Goal: Task Accomplishment & Management: Manage account settings

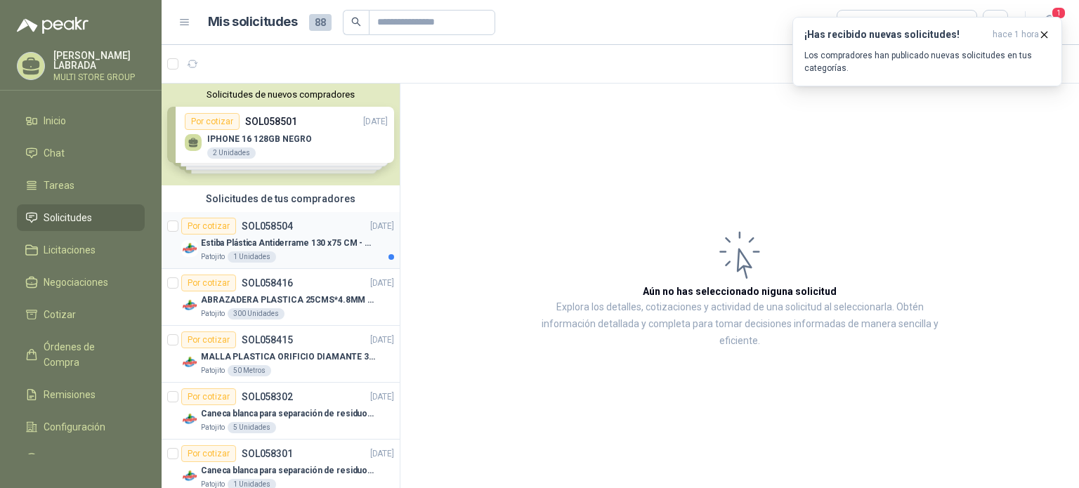
click at [289, 250] on div "Estiba Plástica Antiderrame 130 x75 CM - Capacidad 180-200 Litros" at bounding box center [297, 243] width 193 height 17
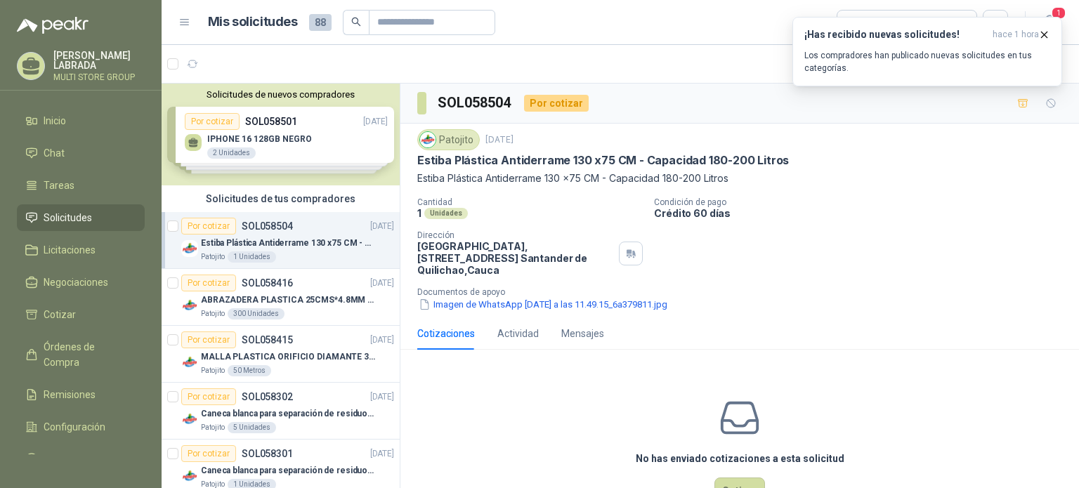
click at [294, 155] on div "Solicitudes de nuevos compradores Por cotizar SOL058501 [DATE] IPHONE 16 128GB …" at bounding box center [281, 135] width 238 height 102
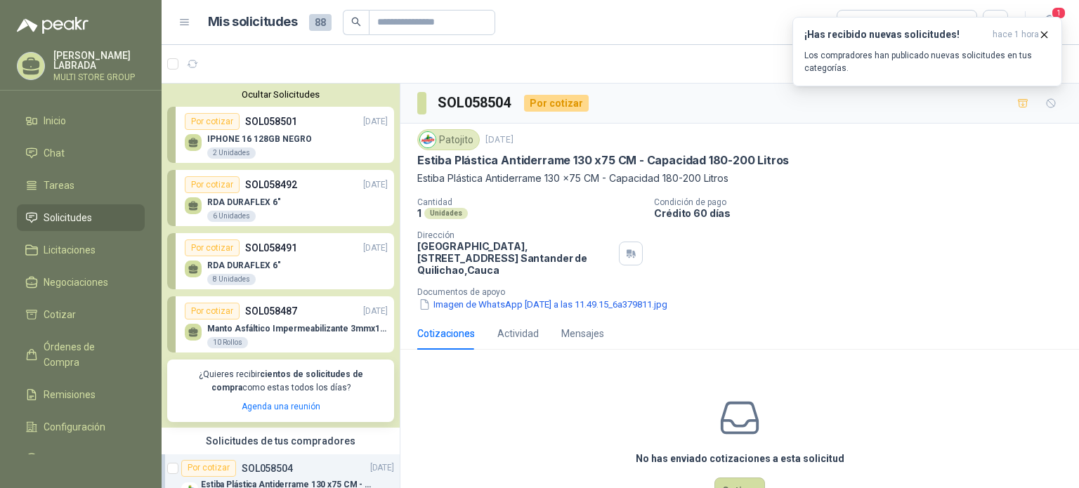
click at [280, 145] on div "IPHONE 16 128GB NEGRO 2 Unidades" at bounding box center [259, 146] width 105 height 25
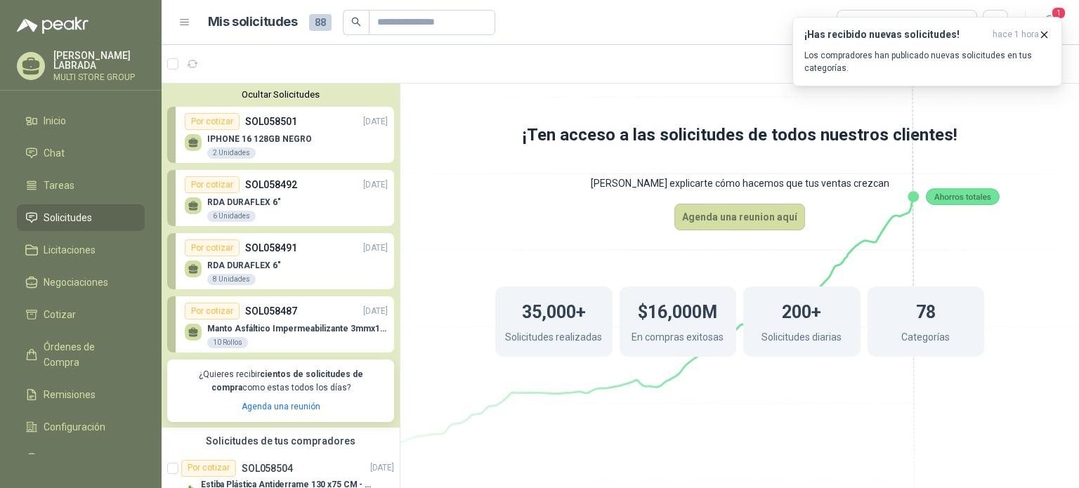
click at [578, 334] on p "Solicitudes realizadas" at bounding box center [553, 338] width 97 height 19
click at [321, 440] on div "Solicitudes de tus compradores" at bounding box center [281, 441] width 238 height 27
click at [290, 90] on button "Ocultar Solicitudes" at bounding box center [280, 94] width 227 height 11
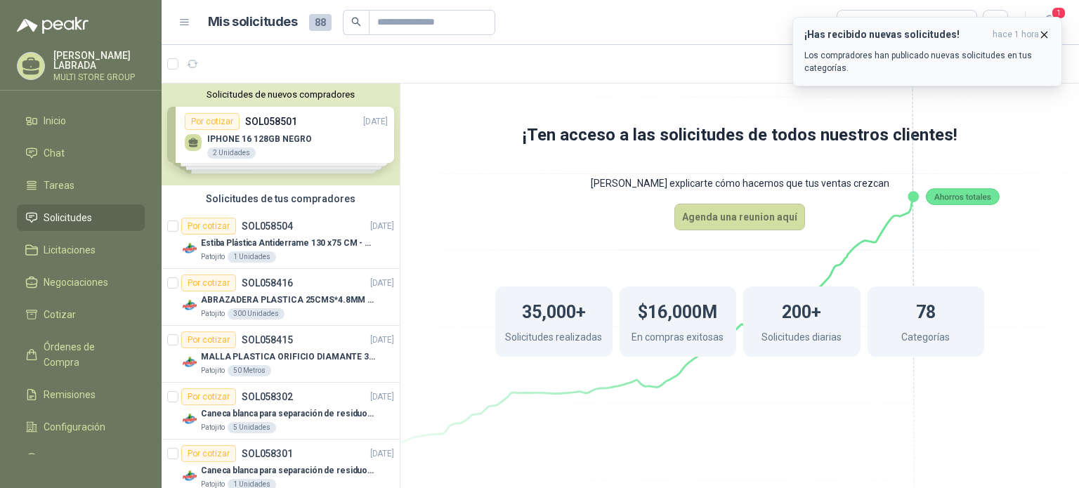
click at [1043, 30] on icon "button" at bounding box center [1044, 35] width 12 height 12
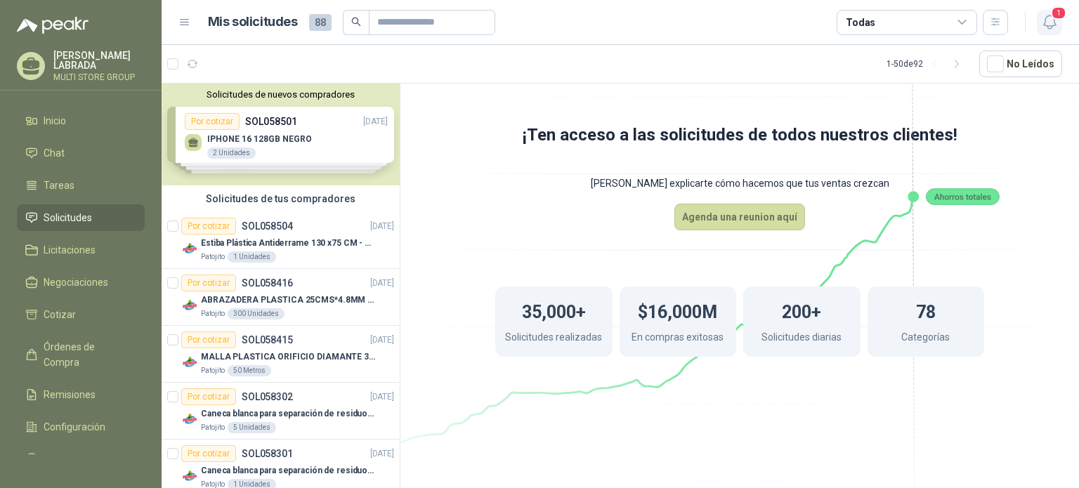
click at [1054, 15] on span "1" at bounding box center [1058, 12] width 15 height 13
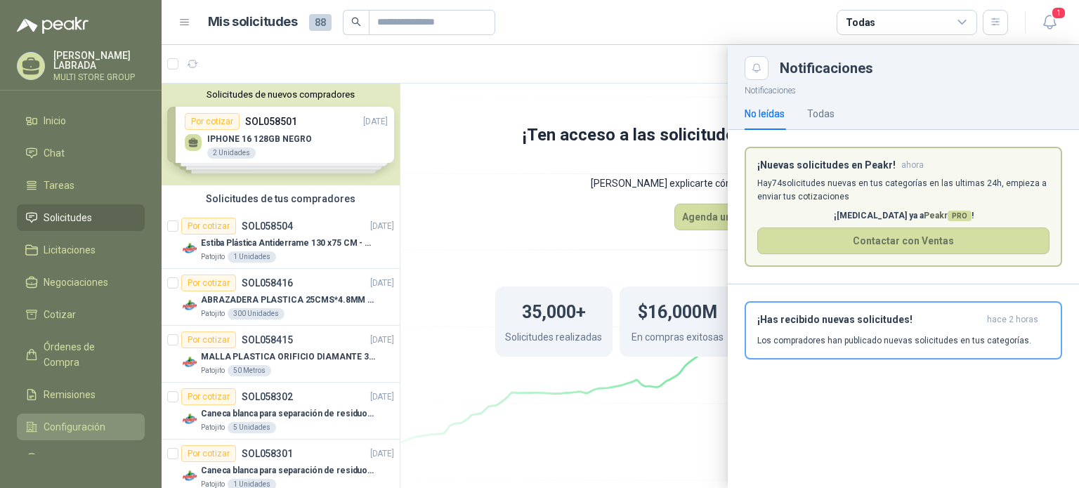
click at [115, 419] on li "Configuración" at bounding box center [80, 426] width 111 height 15
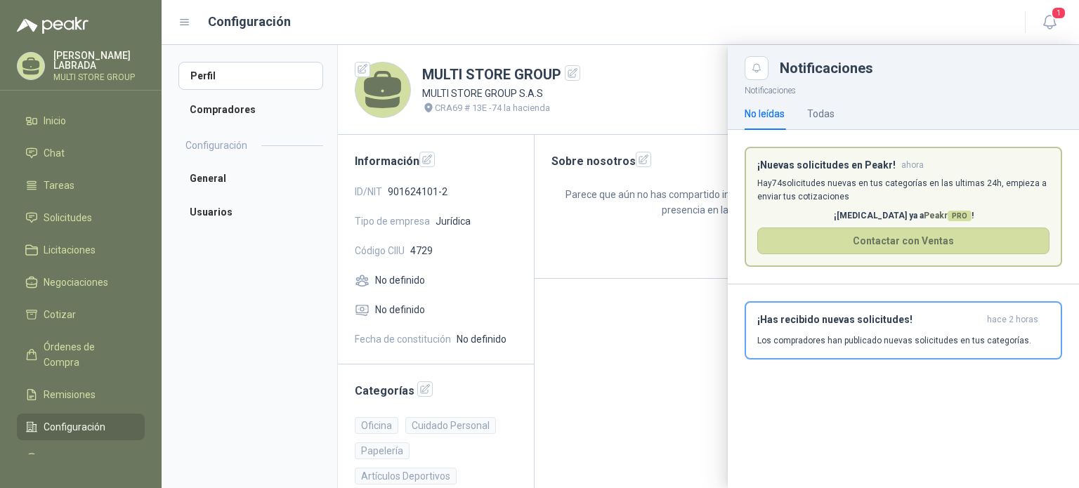
click at [417, 391] on div at bounding box center [620, 266] width 917 height 443
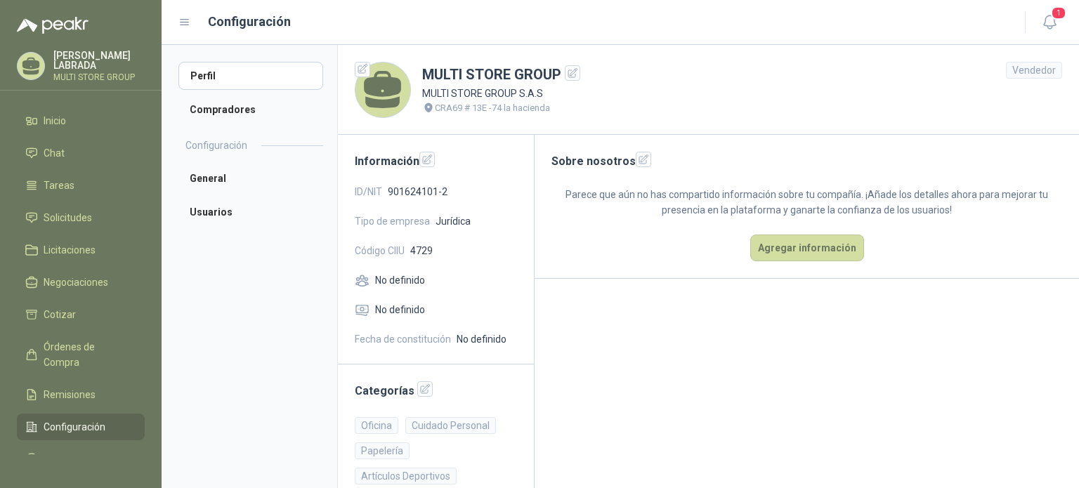
click at [396, 392] on h2 "Categorías" at bounding box center [436, 390] width 162 height 18
click at [419, 393] on icon "button" at bounding box center [425, 390] width 12 height 12
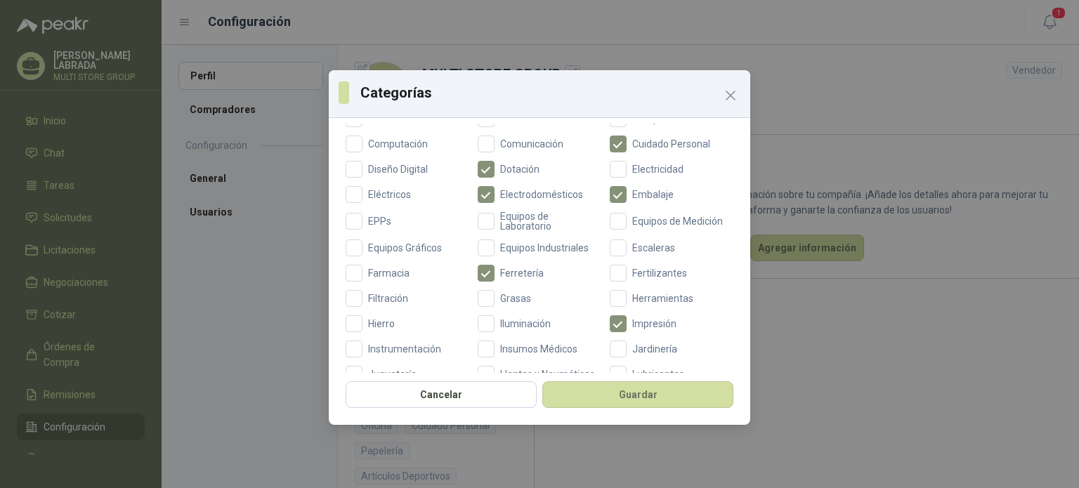
scroll to position [254, 0]
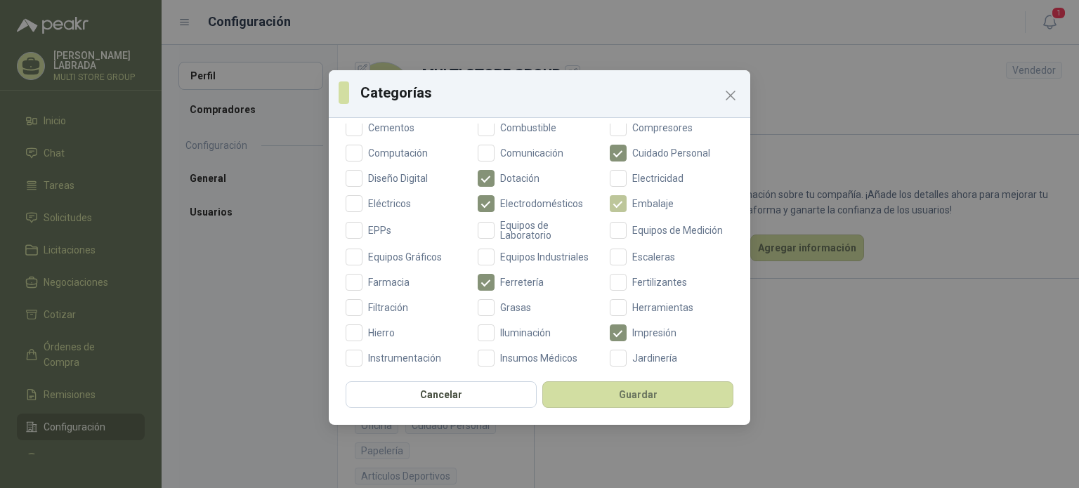
click at [627, 199] on span "Embalaje" at bounding box center [653, 204] width 53 height 10
click at [509, 280] on span "Ferretería" at bounding box center [522, 282] width 55 height 10
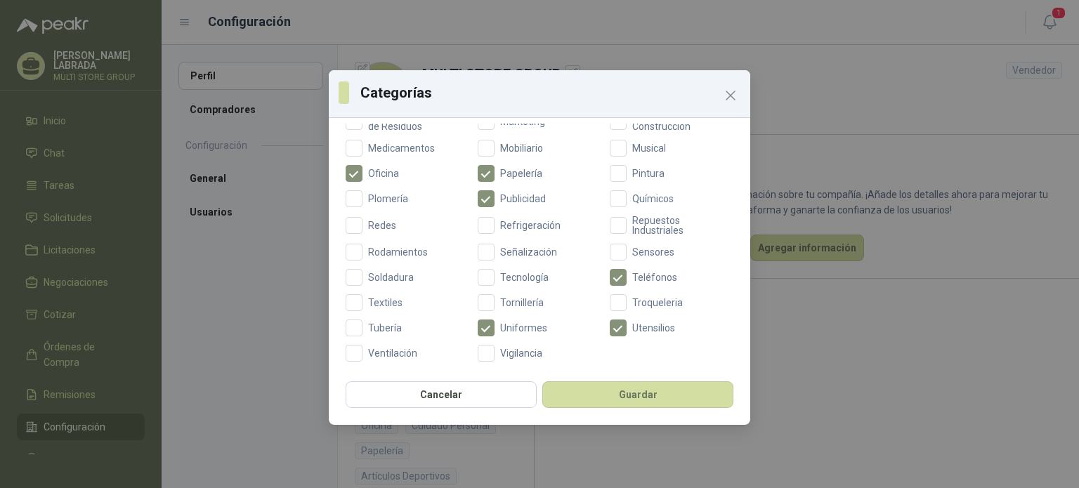
scroll to position [554, 0]
click at [659, 388] on button "Guardar" at bounding box center [637, 394] width 191 height 27
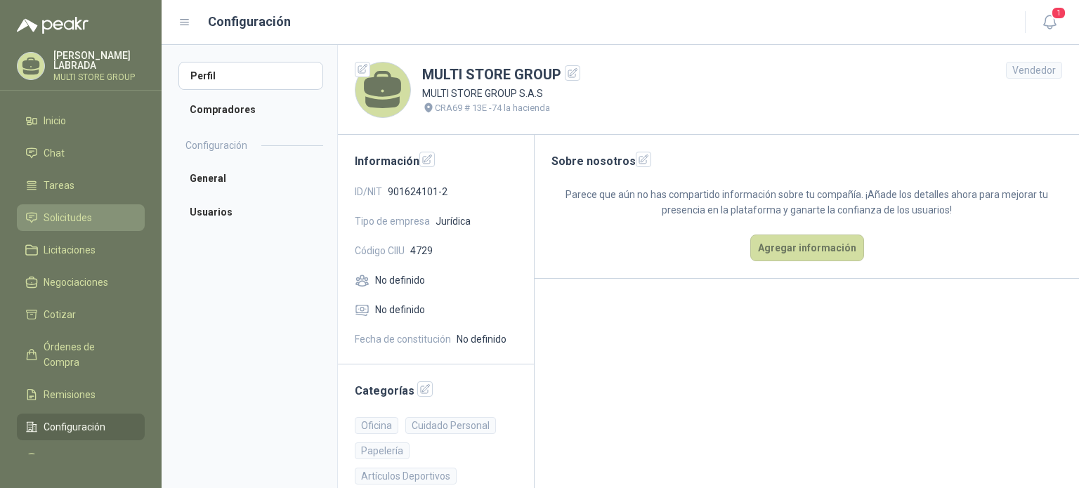
click at [98, 216] on li "Solicitudes" at bounding box center [80, 217] width 111 height 15
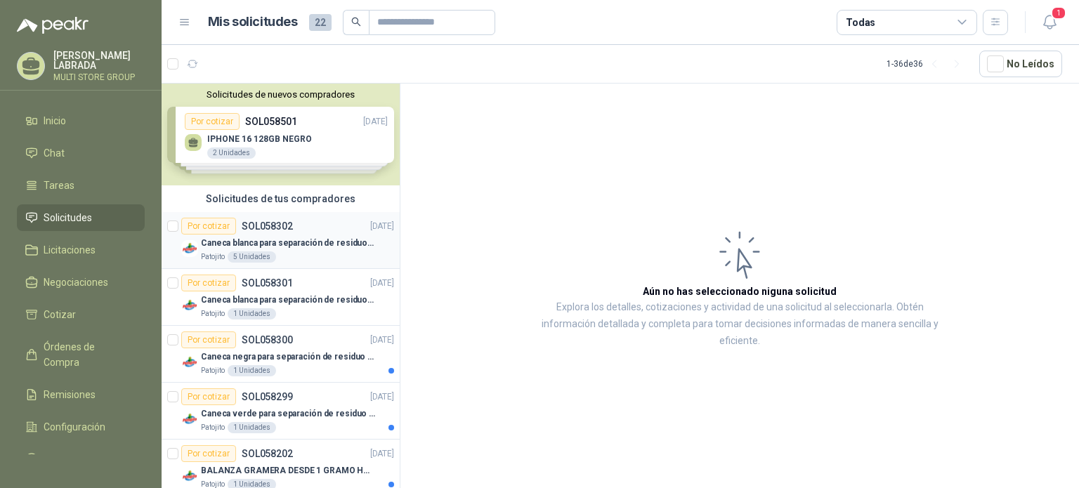
click at [289, 259] on div "Patojito 5 Unidades" at bounding box center [297, 256] width 193 height 11
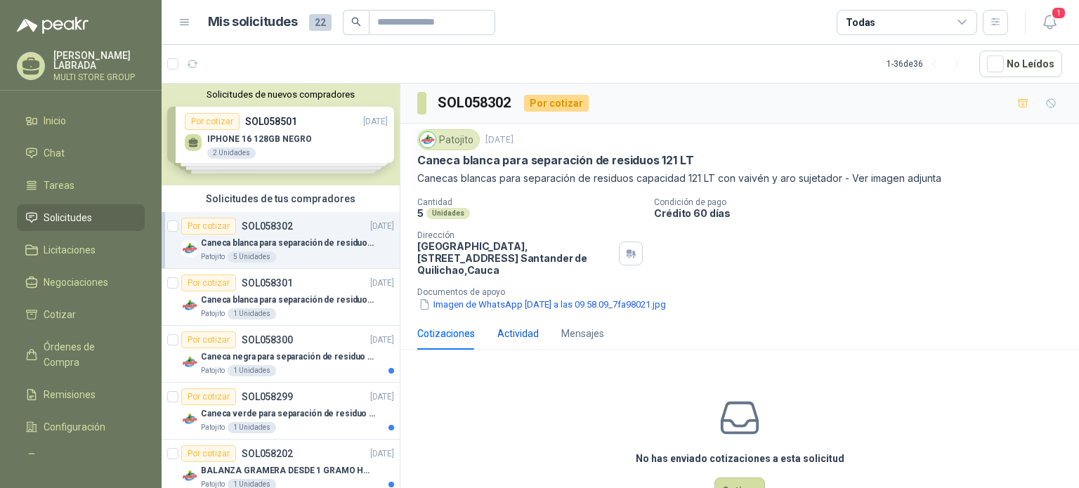
click at [518, 337] on div "Actividad" at bounding box center [517, 333] width 41 height 15
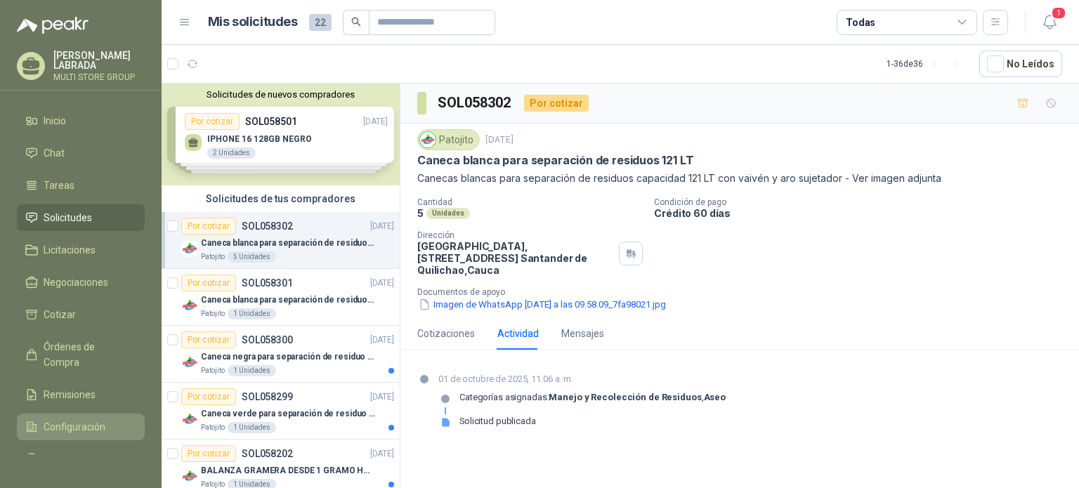
click at [90, 429] on span "Configuración" at bounding box center [75, 426] width 62 height 15
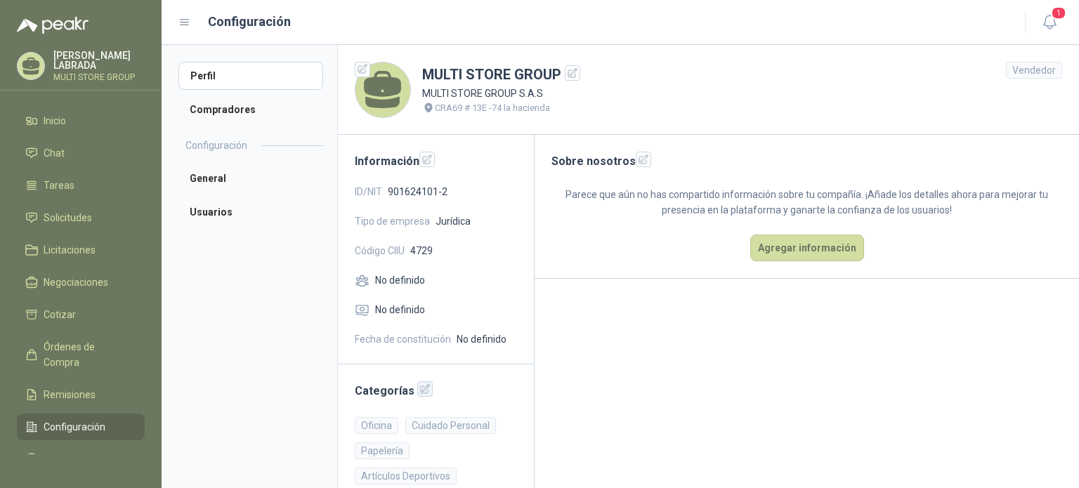
click at [421, 390] on icon "button" at bounding box center [425, 389] width 9 height 9
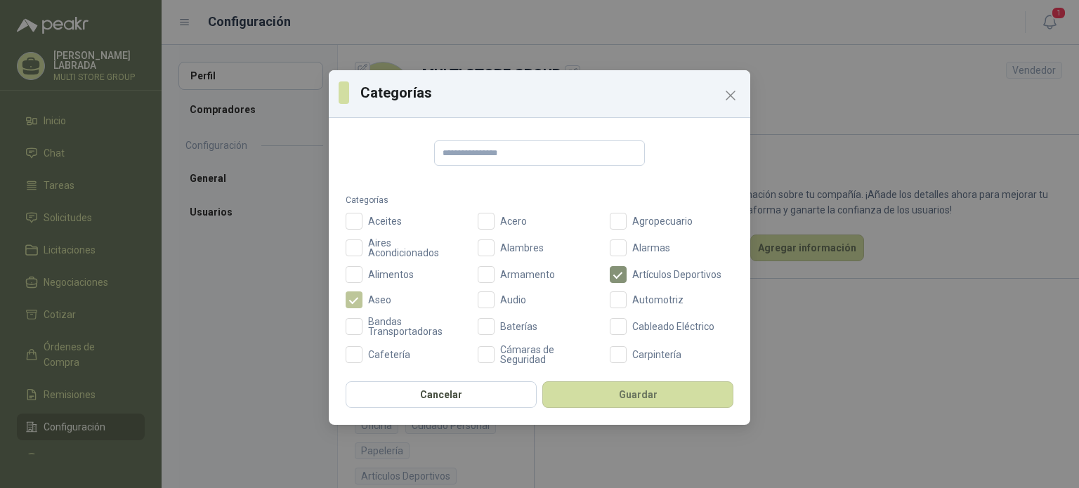
click at [391, 297] on span "Aseo" at bounding box center [379, 300] width 34 height 10
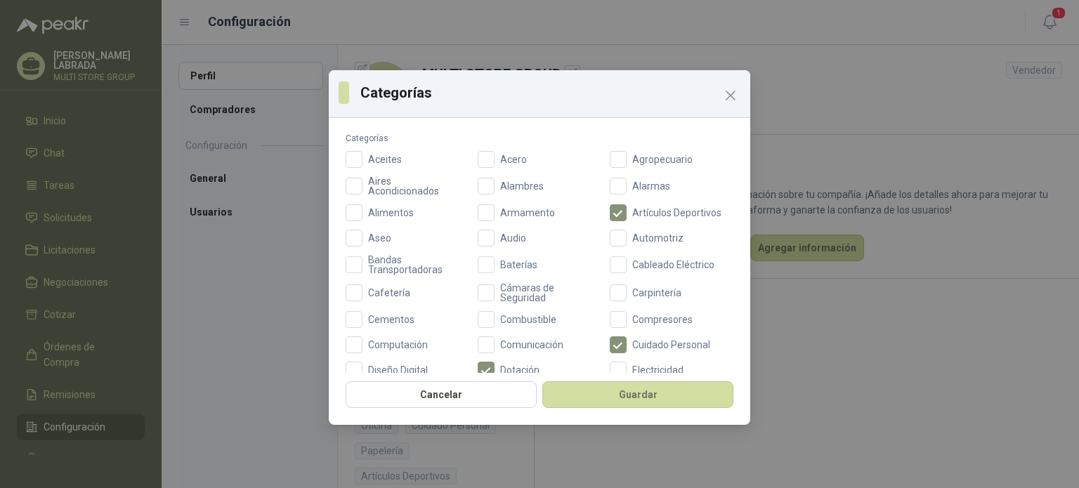
scroll to position [84, 0]
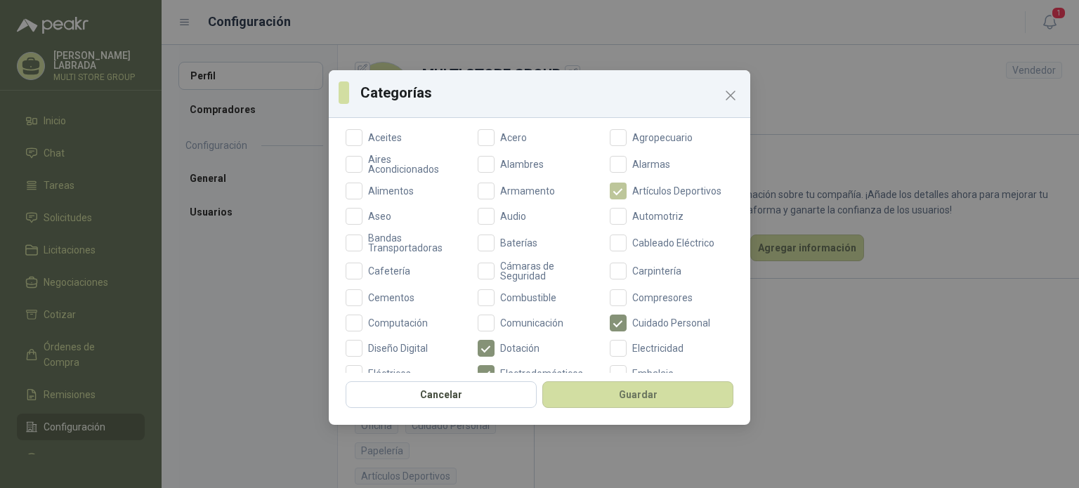
click at [712, 193] on span "Artículos Deportivos" at bounding box center [677, 191] width 100 height 10
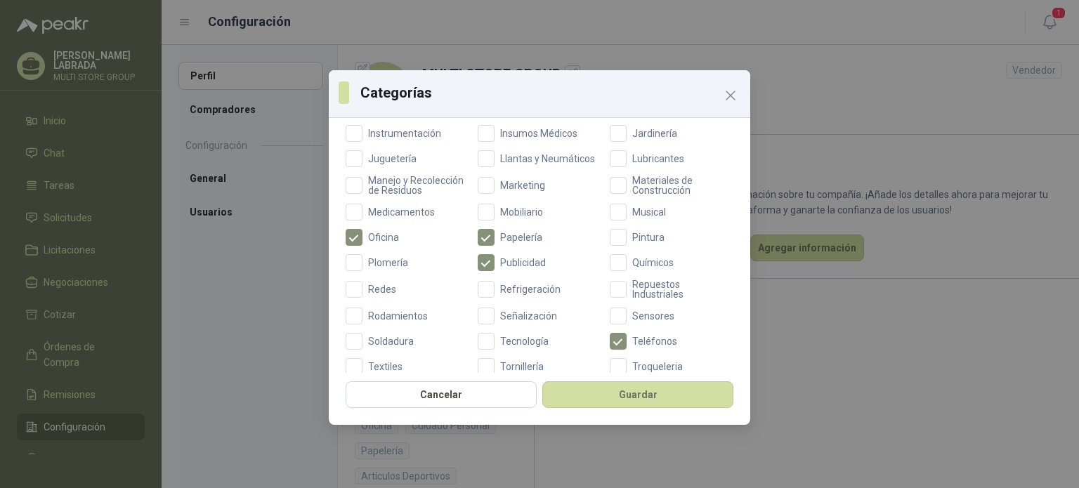
scroll to position [498, 0]
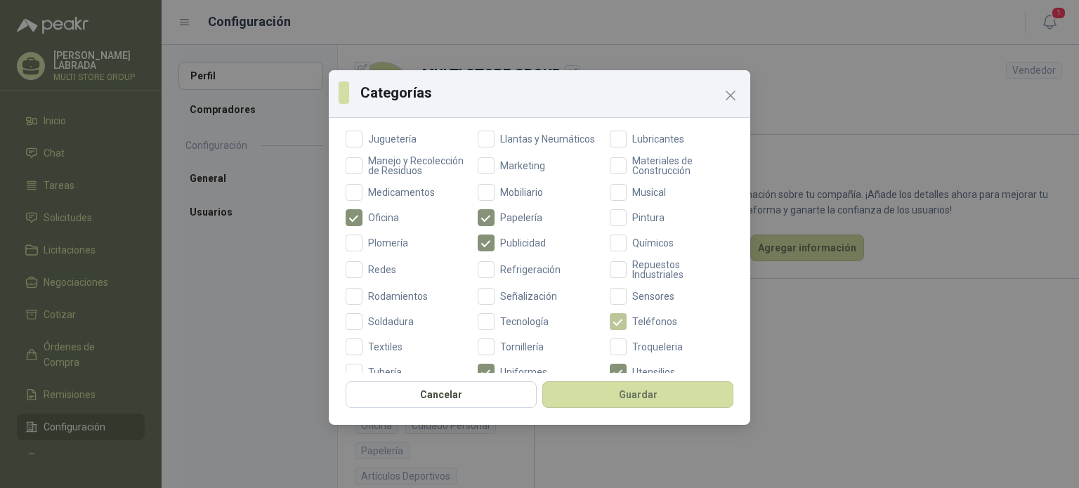
click at [638, 327] on span "Teléfonos" at bounding box center [655, 322] width 56 height 10
click at [633, 396] on button "Guardar" at bounding box center [637, 394] width 191 height 27
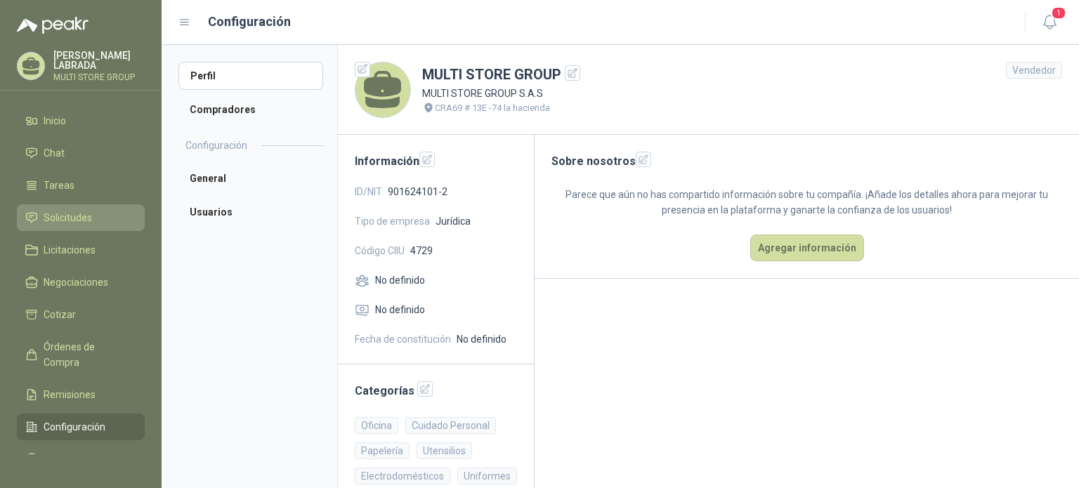
click at [59, 218] on span "Solicitudes" at bounding box center [68, 217] width 48 height 15
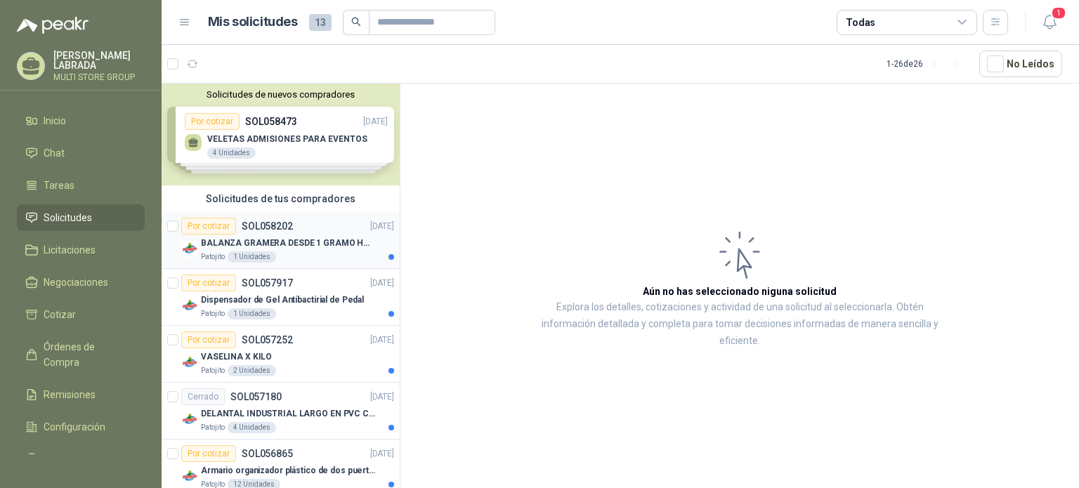
click at [305, 263] on article "Por cotizar SOL058202 [DATE] BALANZA GRAMERA DESDE 1 GRAMO HASTA 5 GRAMOS Patoj…" at bounding box center [281, 240] width 238 height 57
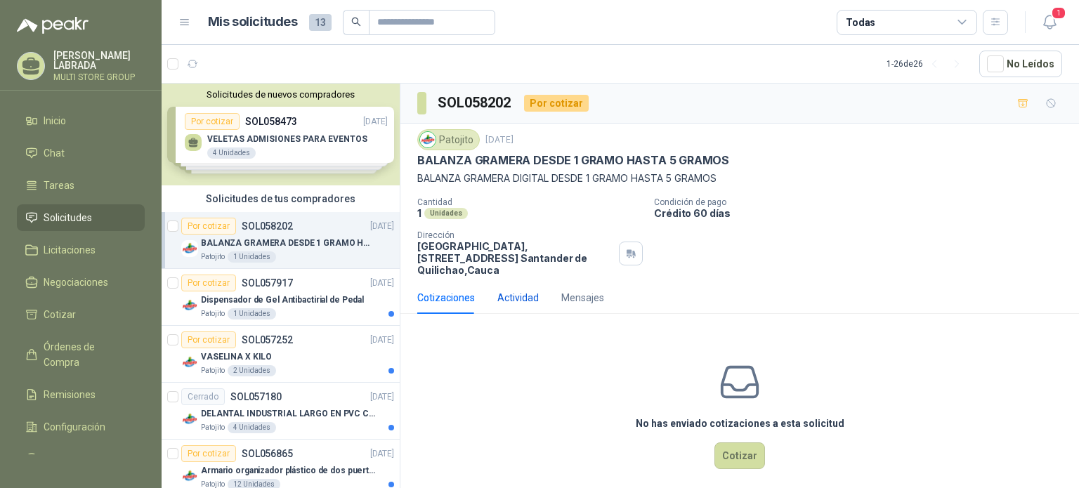
click at [514, 303] on div "Actividad" at bounding box center [517, 297] width 41 height 15
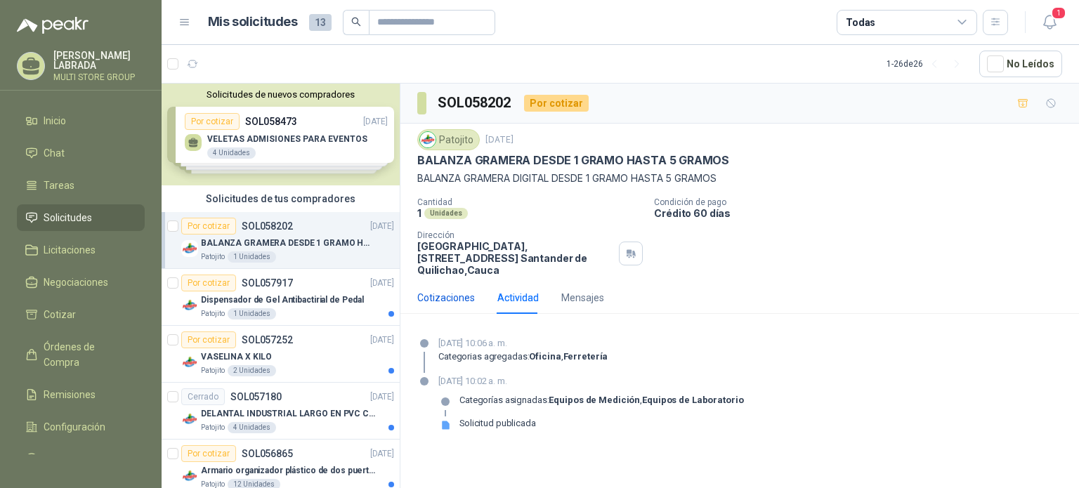
click at [452, 293] on div "Cotizaciones" at bounding box center [446, 297] width 58 height 15
